Goal: Navigation & Orientation: Find specific page/section

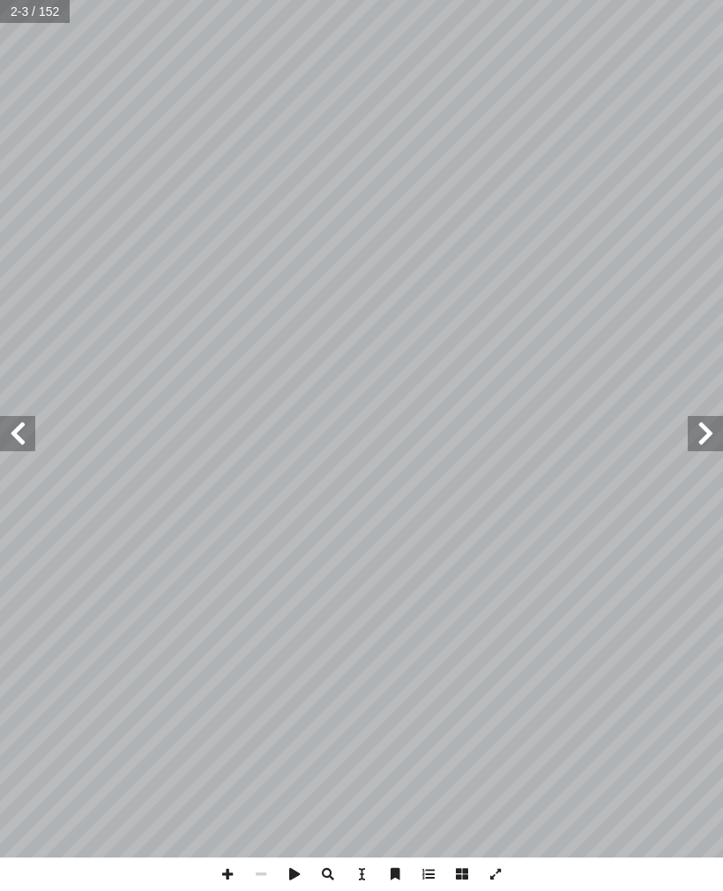
click at [15, 436] on span at bounding box center [17, 433] width 35 height 35
click at [19, 437] on span at bounding box center [17, 433] width 35 height 35
click at [17, 438] on span at bounding box center [17, 433] width 35 height 35
click at [12, 428] on span at bounding box center [17, 433] width 35 height 35
click at [14, 434] on span at bounding box center [17, 433] width 35 height 35
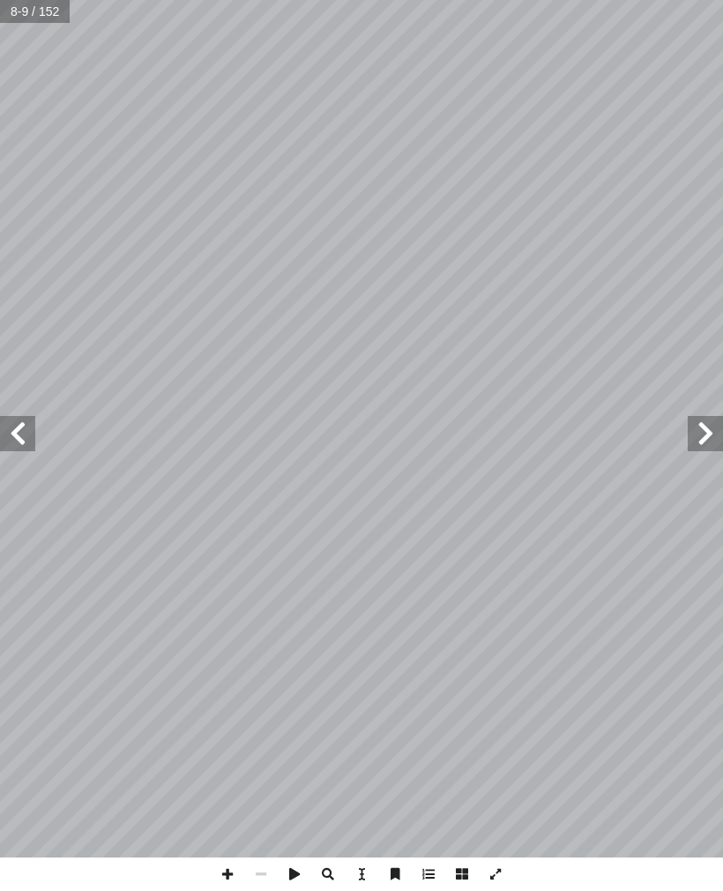
click at [19, 425] on span at bounding box center [17, 433] width 35 height 35
click at [18, 424] on span at bounding box center [17, 433] width 35 height 35
click at [16, 428] on span at bounding box center [17, 433] width 35 height 35
click at [14, 440] on span at bounding box center [17, 433] width 35 height 35
click at [16, 438] on span at bounding box center [17, 433] width 35 height 35
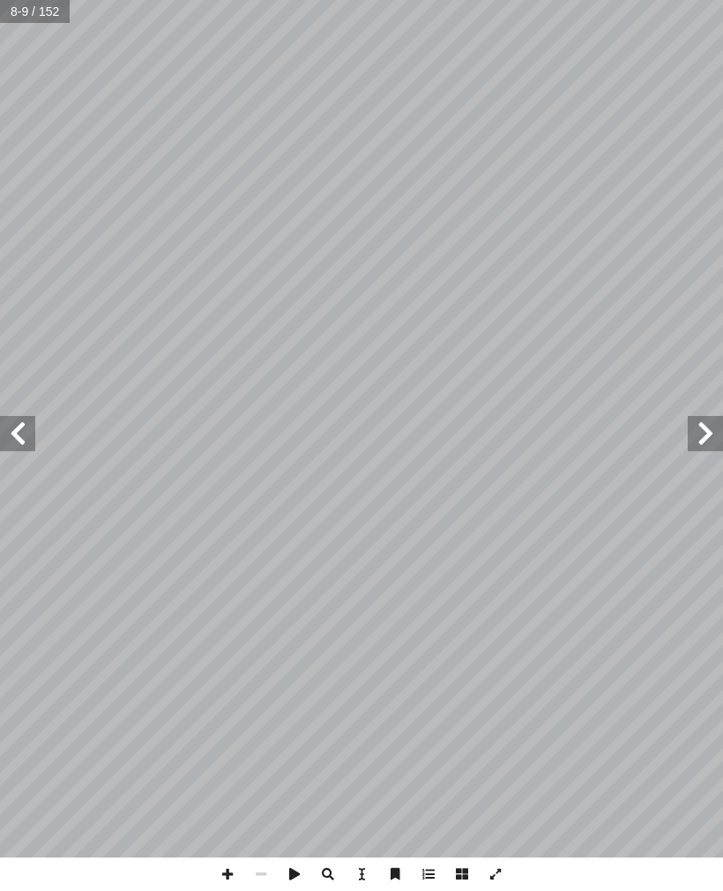
click at [17, 435] on span at bounding box center [17, 433] width 35 height 35
click at [17, 438] on span at bounding box center [17, 433] width 35 height 35
click at [18, 436] on span at bounding box center [17, 433] width 35 height 35
click at [16, 443] on span at bounding box center [17, 433] width 35 height 35
click at [21, 434] on span at bounding box center [17, 433] width 35 height 35
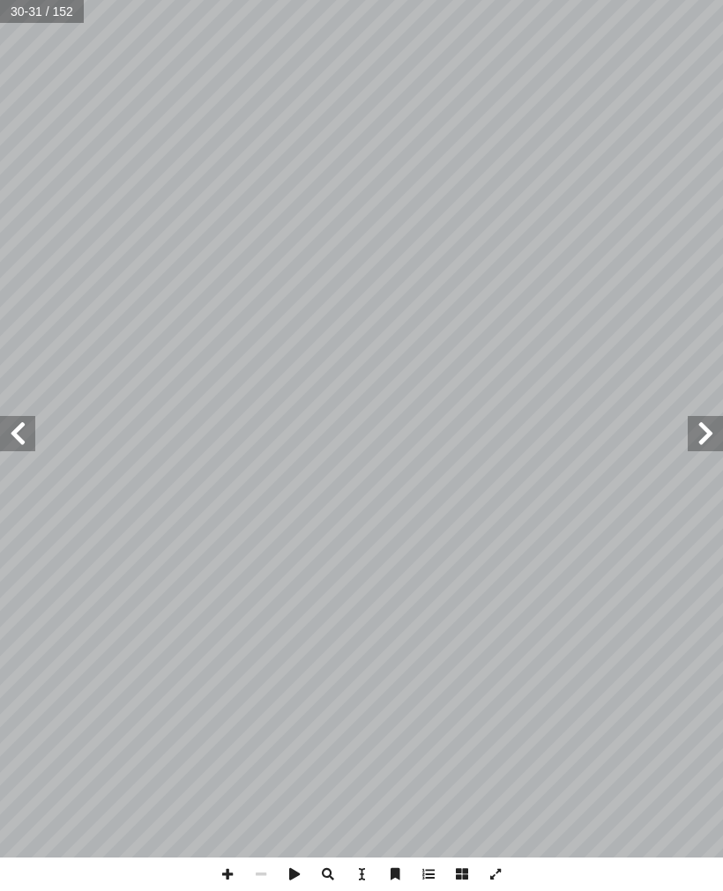
click at [707, 446] on span at bounding box center [705, 433] width 35 height 35
click at [694, 443] on span at bounding box center [705, 433] width 35 height 35
click at [698, 426] on span at bounding box center [705, 433] width 35 height 35
click at [711, 443] on span at bounding box center [705, 433] width 35 height 35
click at [16, 418] on span at bounding box center [17, 433] width 35 height 35
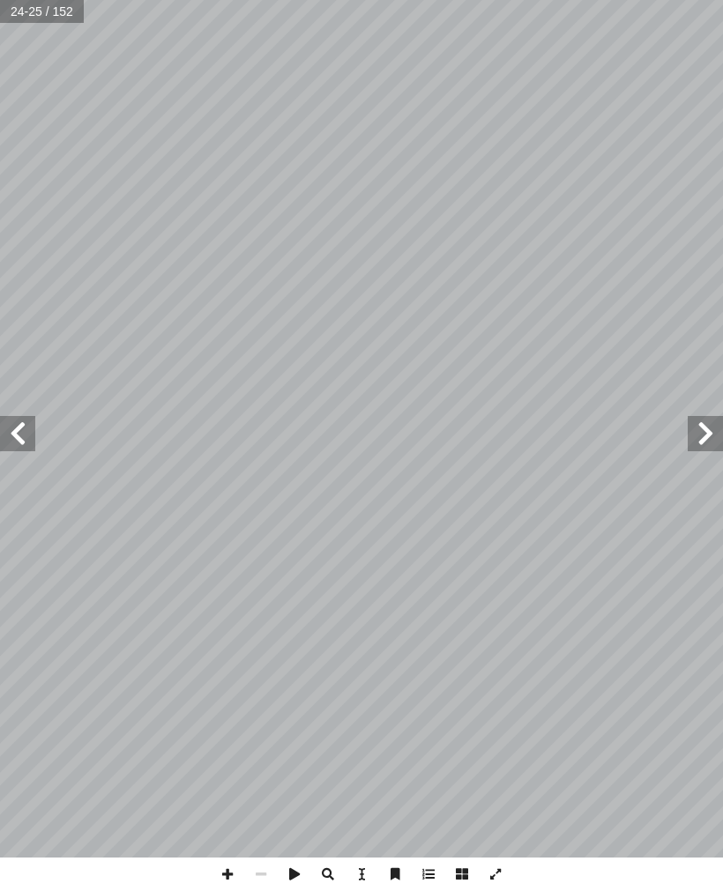
click at [714, 439] on span at bounding box center [705, 433] width 35 height 35
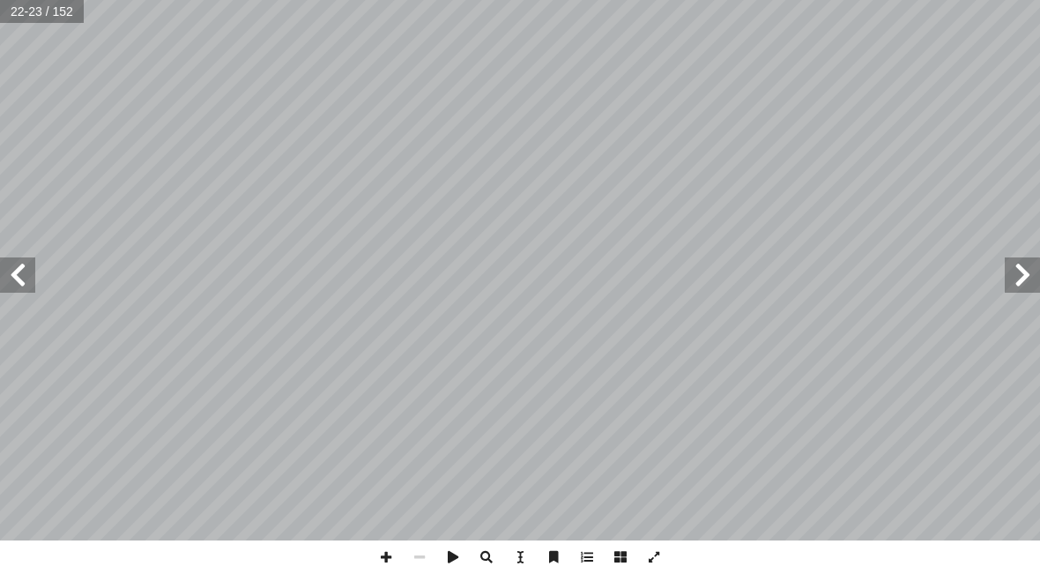
click at [22, 276] on span at bounding box center [17, 274] width 35 height 35
click at [1029, 276] on span at bounding box center [1022, 274] width 35 height 35
click at [23, 274] on span at bounding box center [17, 274] width 35 height 35
click at [14, 257] on span at bounding box center [17, 274] width 35 height 35
click at [1005, 289] on span at bounding box center [1022, 274] width 35 height 35
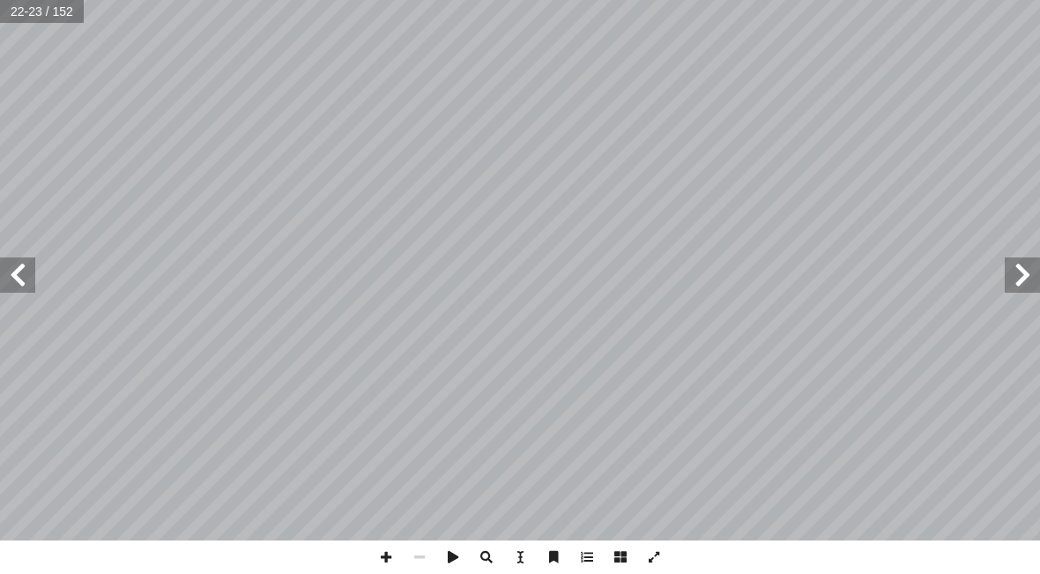
click at [27, 272] on span at bounding box center [17, 274] width 35 height 35
click at [26, 279] on span at bounding box center [17, 274] width 35 height 35
click at [19, 280] on span at bounding box center [17, 274] width 35 height 35
click at [1016, 291] on span at bounding box center [1022, 274] width 35 height 35
